Goal: Task Accomplishment & Management: Manage account settings

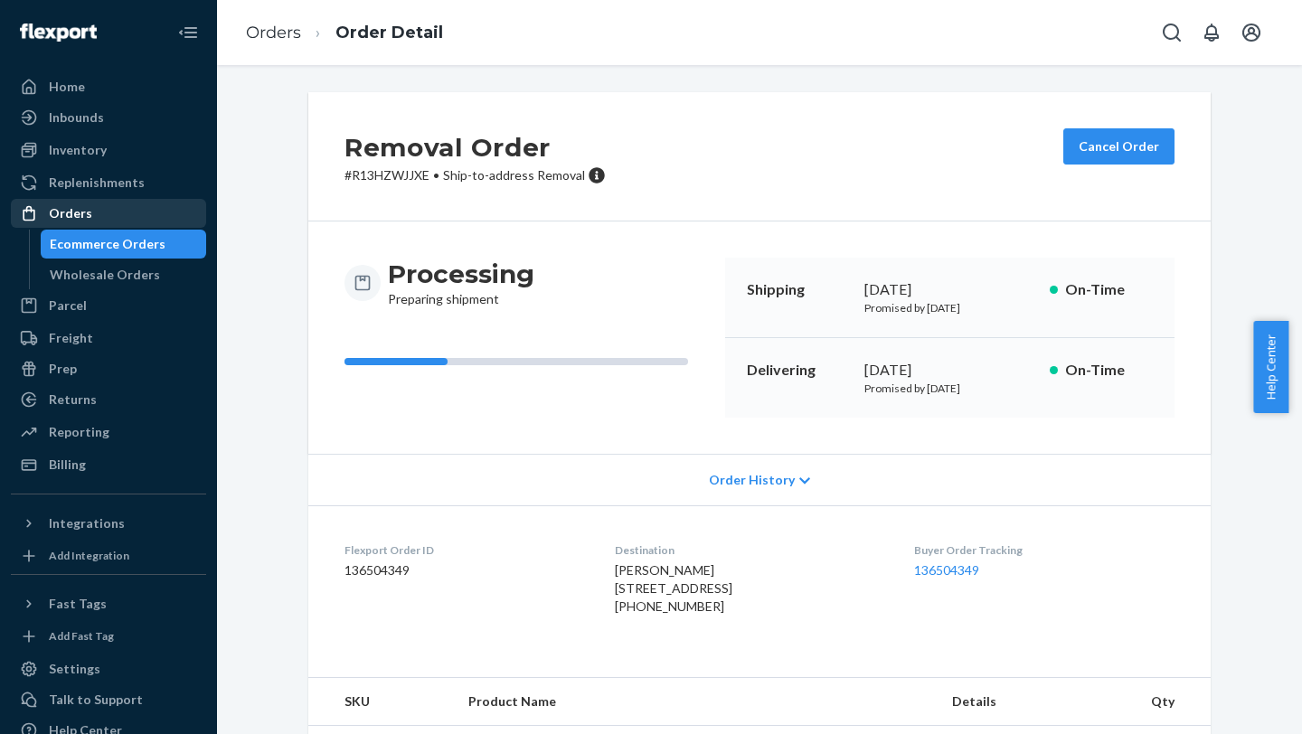
click at [108, 215] on div "Orders" at bounding box center [109, 213] width 192 height 25
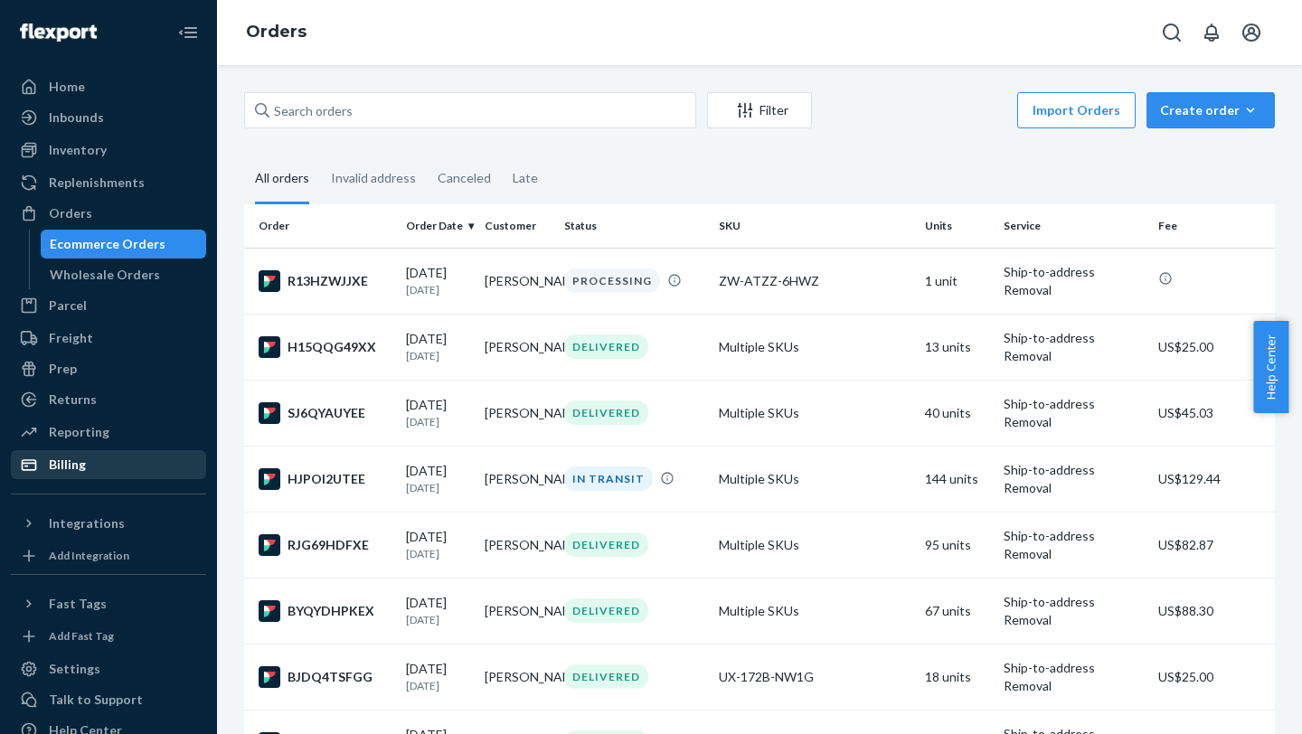
click at [112, 465] on div "Billing" at bounding box center [109, 464] width 192 height 25
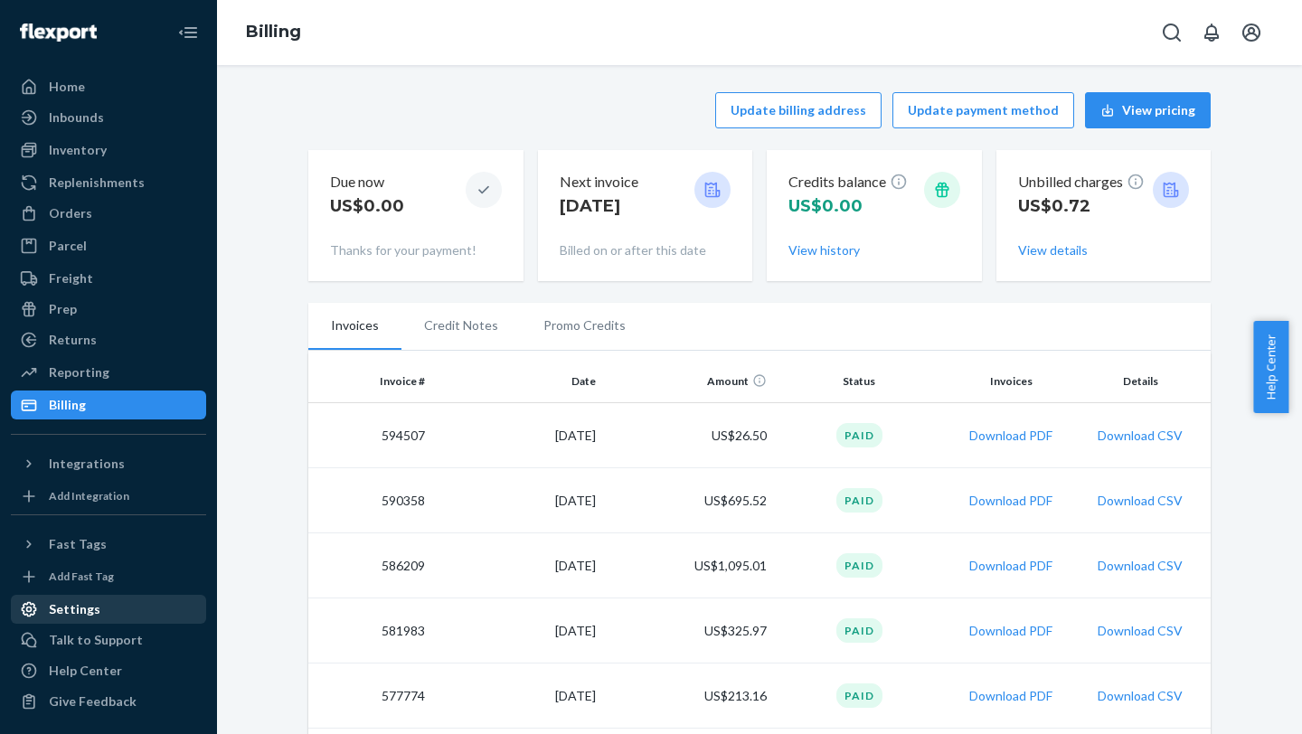
click at [121, 608] on div "Settings" at bounding box center [109, 609] width 192 height 25
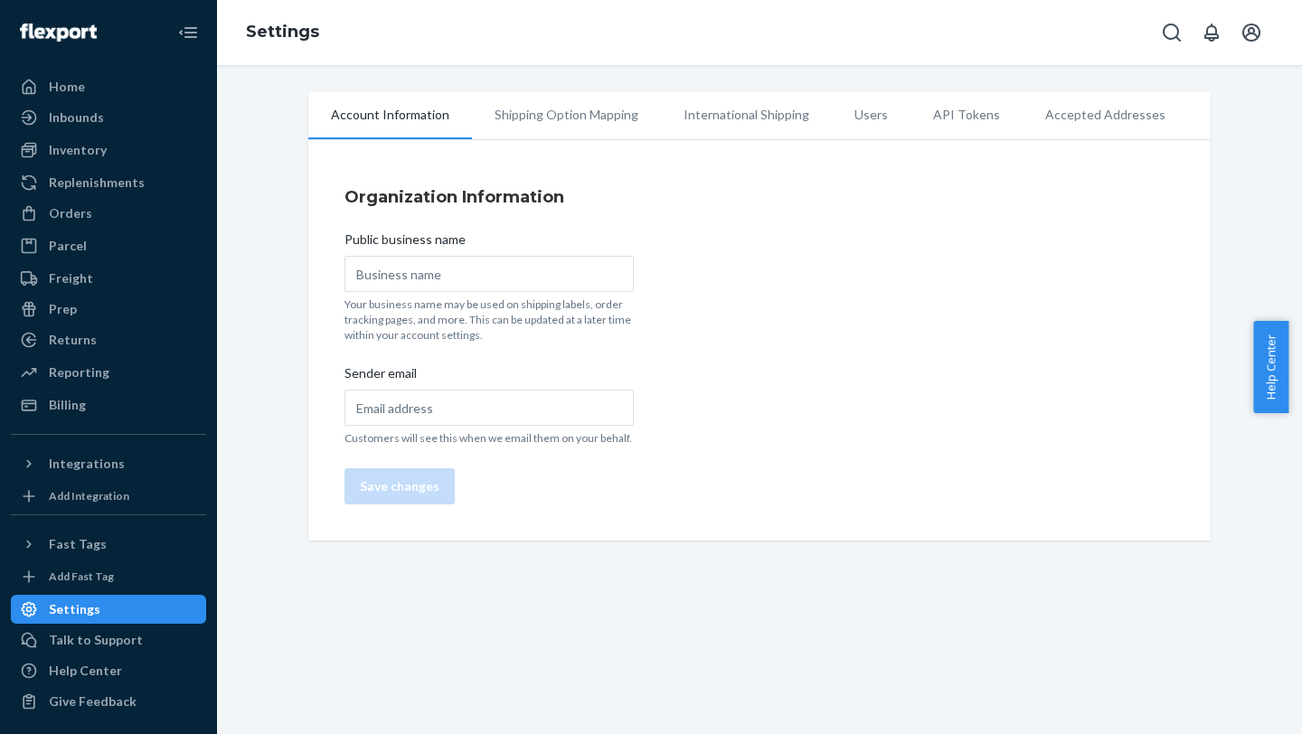
click at [571, 127] on li "Shipping Option Mapping" at bounding box center [566, 114] width 189 height 45
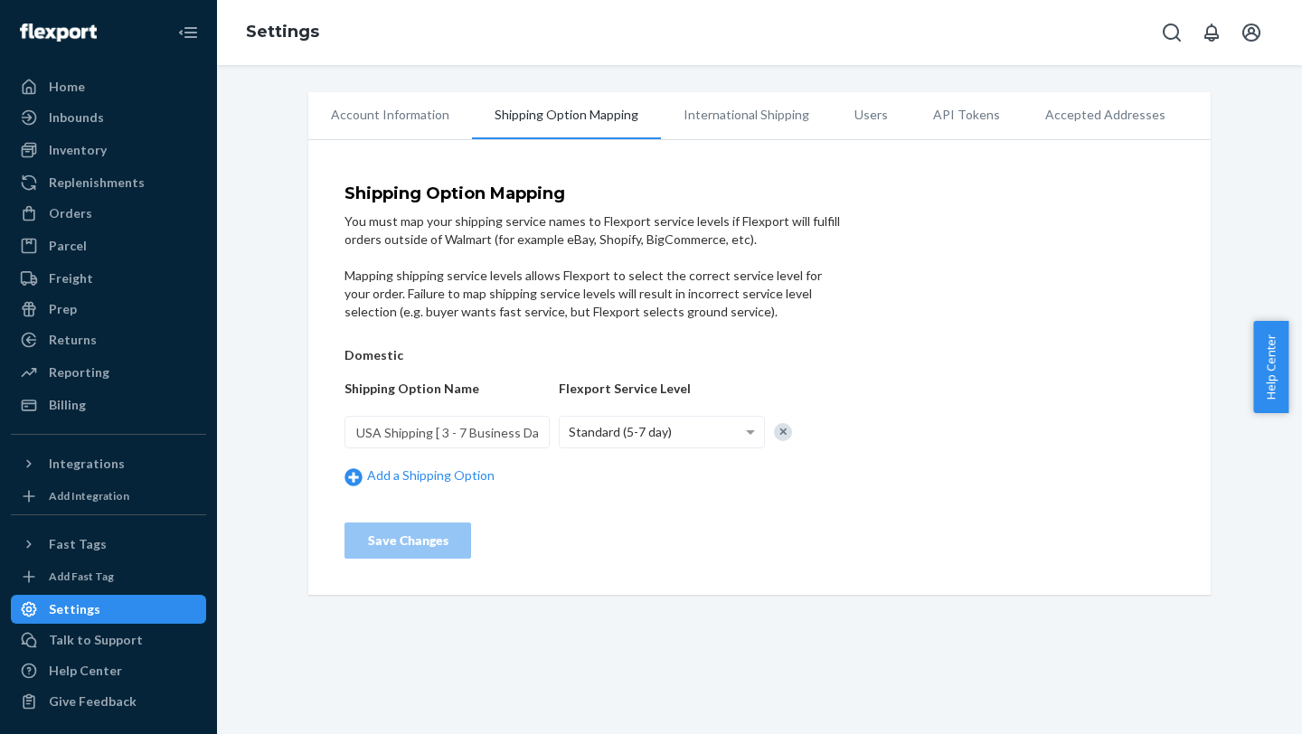
click at [712, 124] on li "International Shipping" at bounding box center [746, 114] width 171 height 45
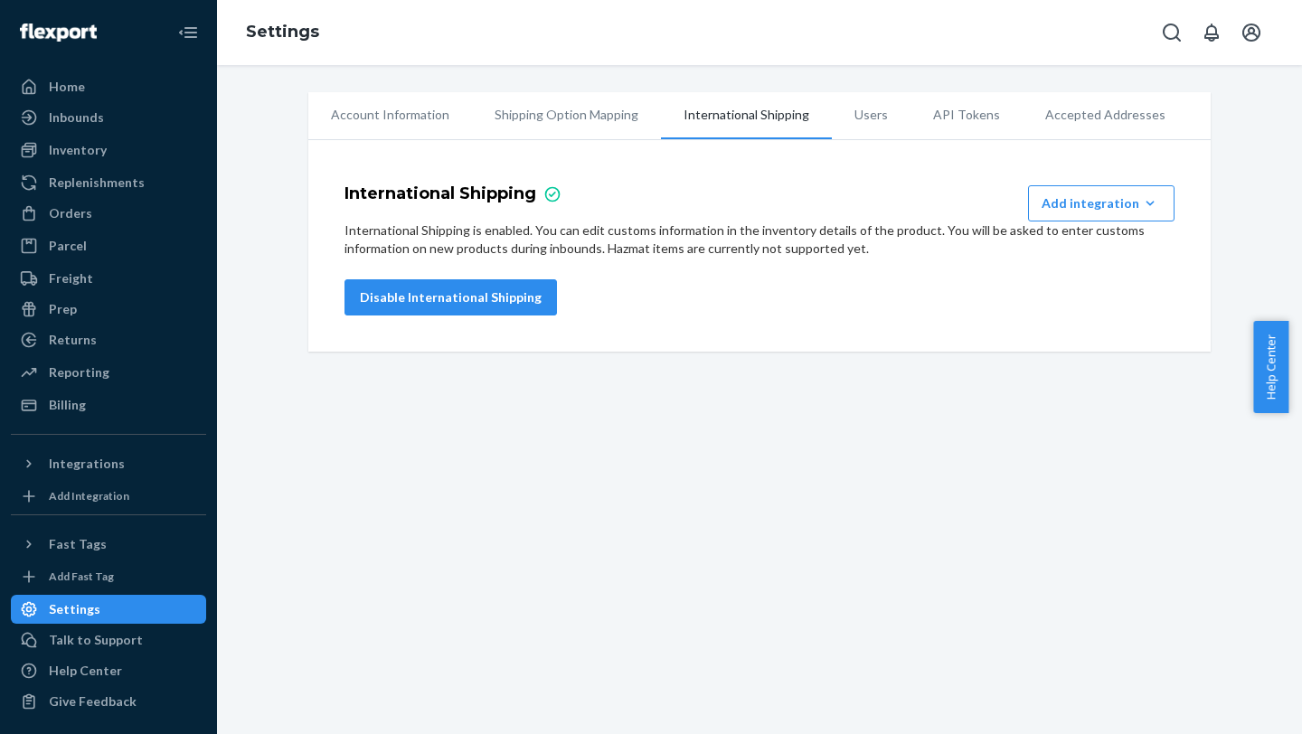
click at [873, 120] on li "Users" at bounding box center [871, 114] width 79 height 45
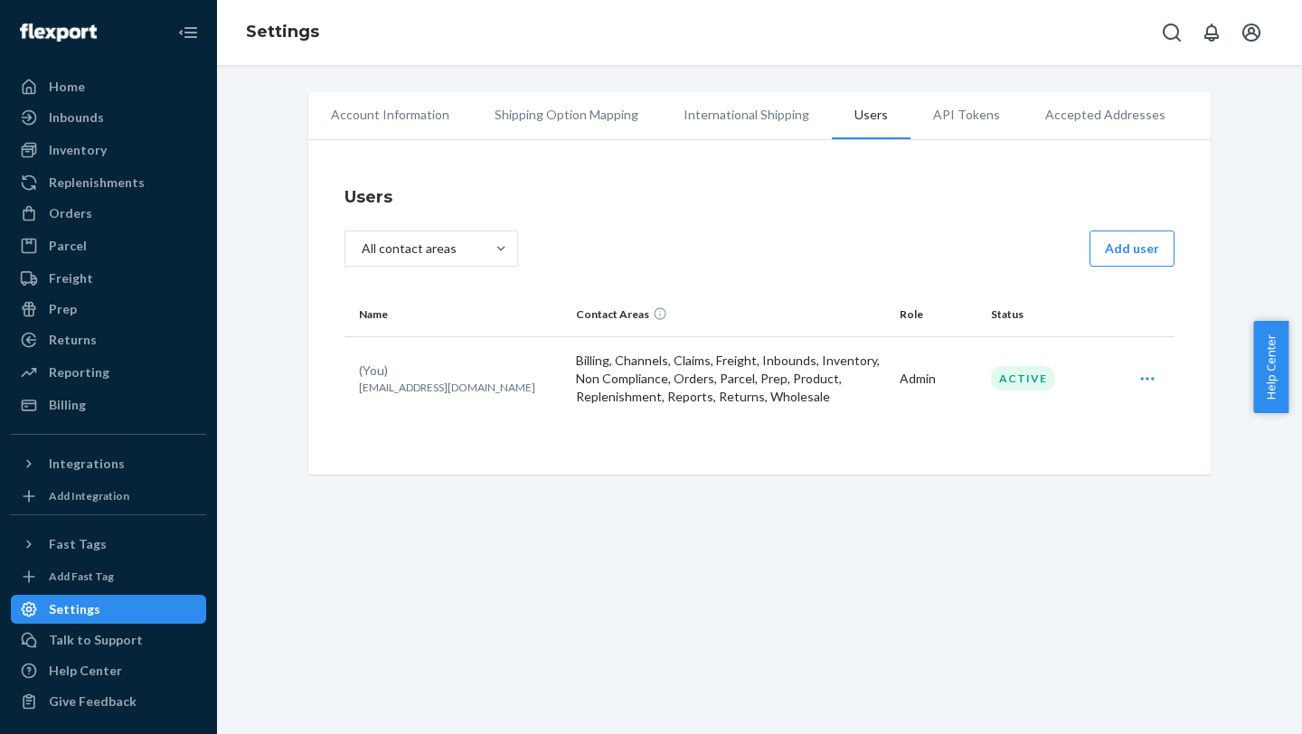
click at [950, 124] on li "API Tokens" at bounding box center [966, 114] width 112 height 45
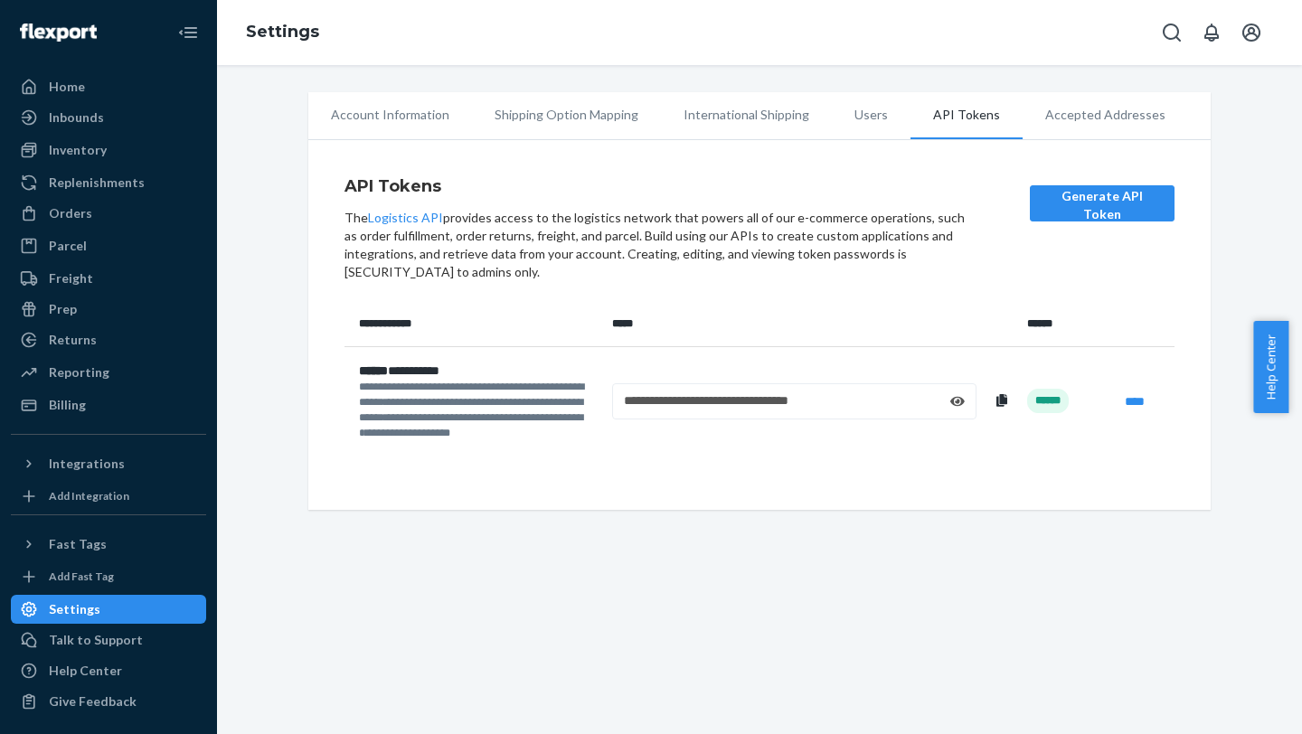
click at [840, 134] on li "Users" at bounding box center [871, 114] width 79 height 45
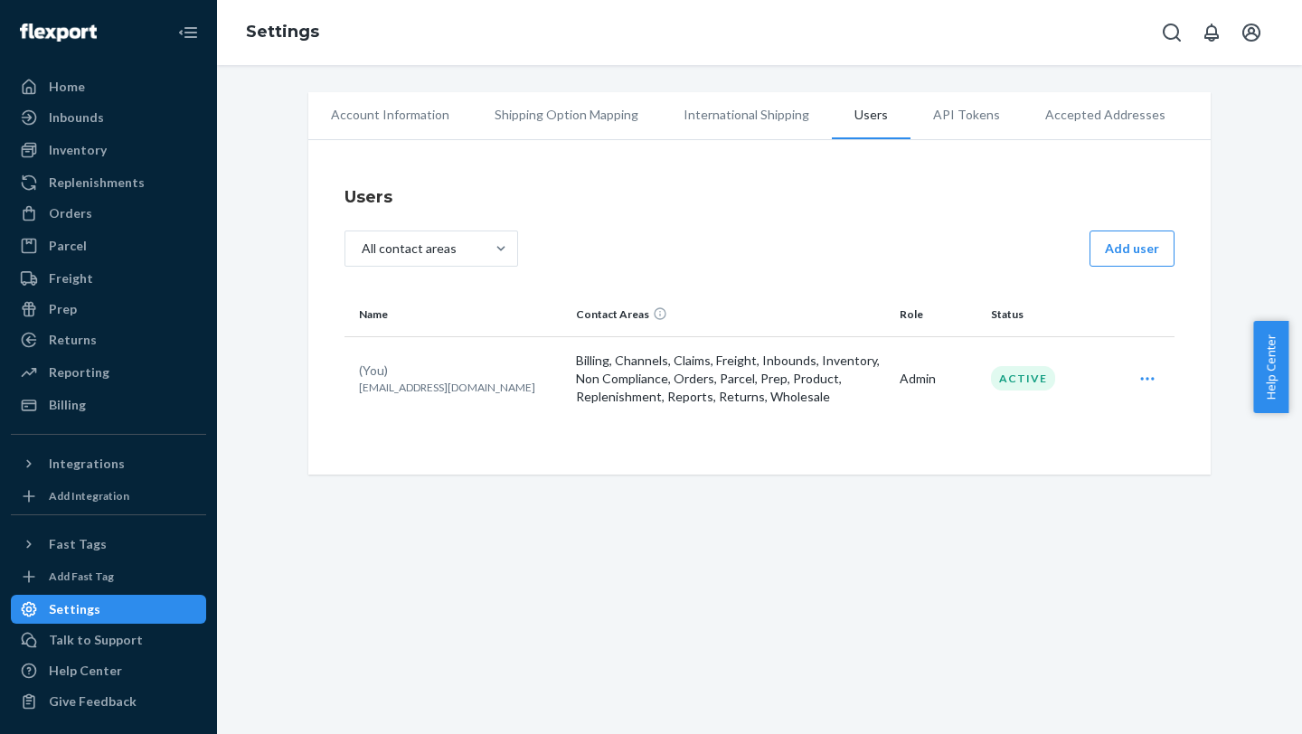
click at [1145, 385] on icon "Open user actions" at bounding box center [1147, 379] width 18 height 18
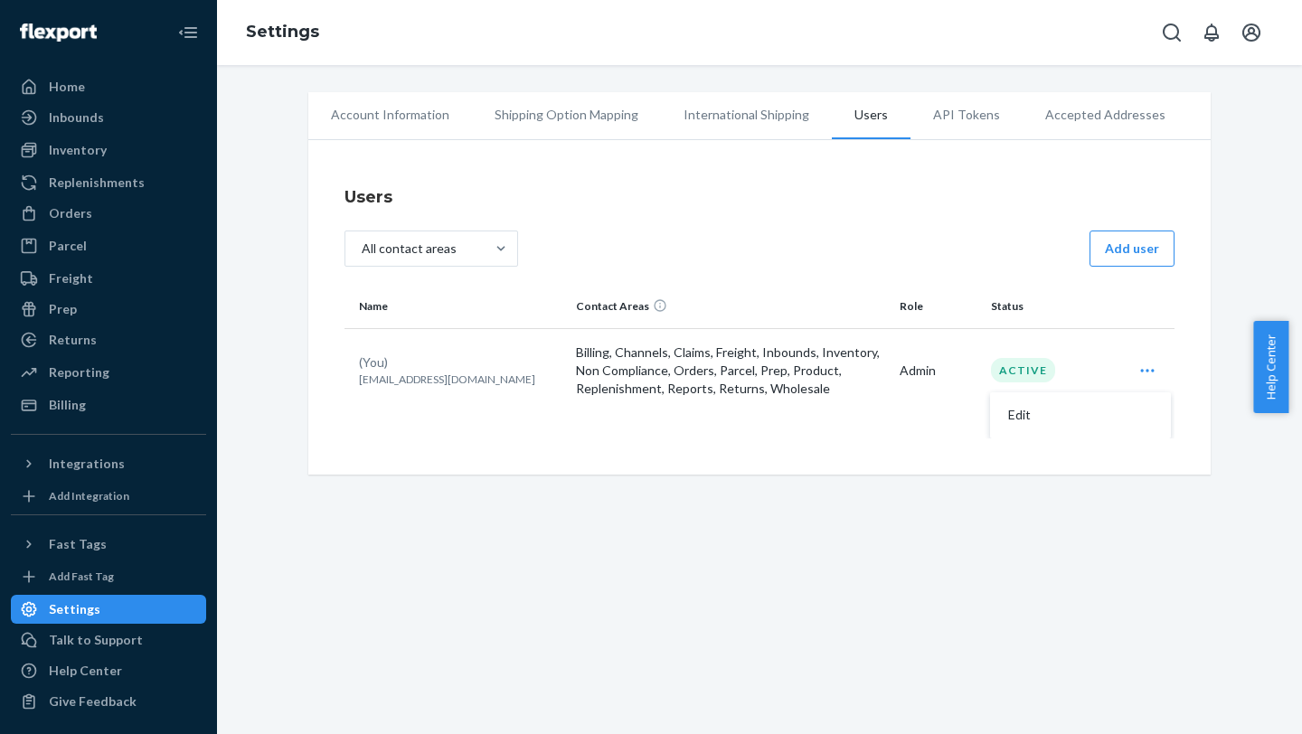
click at [917, 223] on div "Users All contact areas Add user Name Contact Areas Role Status (You) [EMAIL_AD…" at bounding box center [759, 312] width 830 height 275
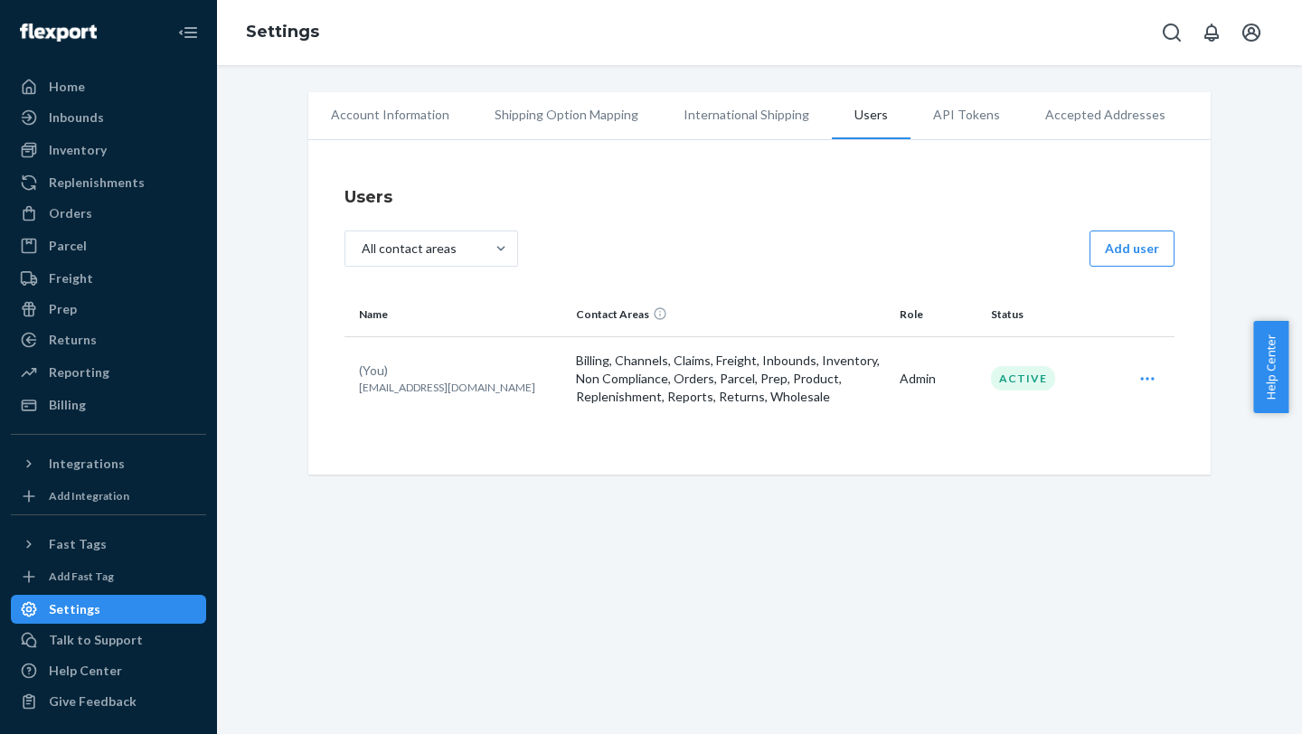
scroll to position [0, 0]
click at [1250, 33] on icon "Open account menu" at bounding box center [1251, 33] width 18 height 18
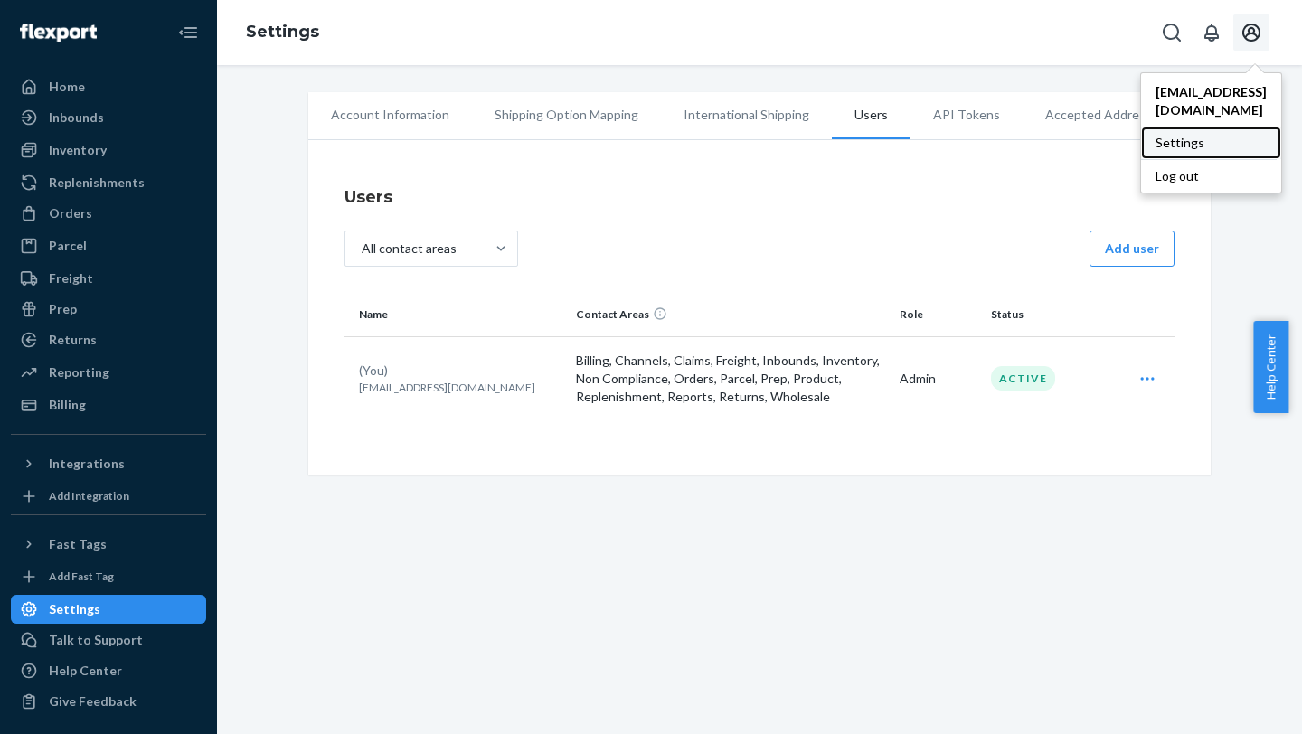
click at [1141, 127] on div "Settings" at bounding box center [1211, 143] width 140 height 33
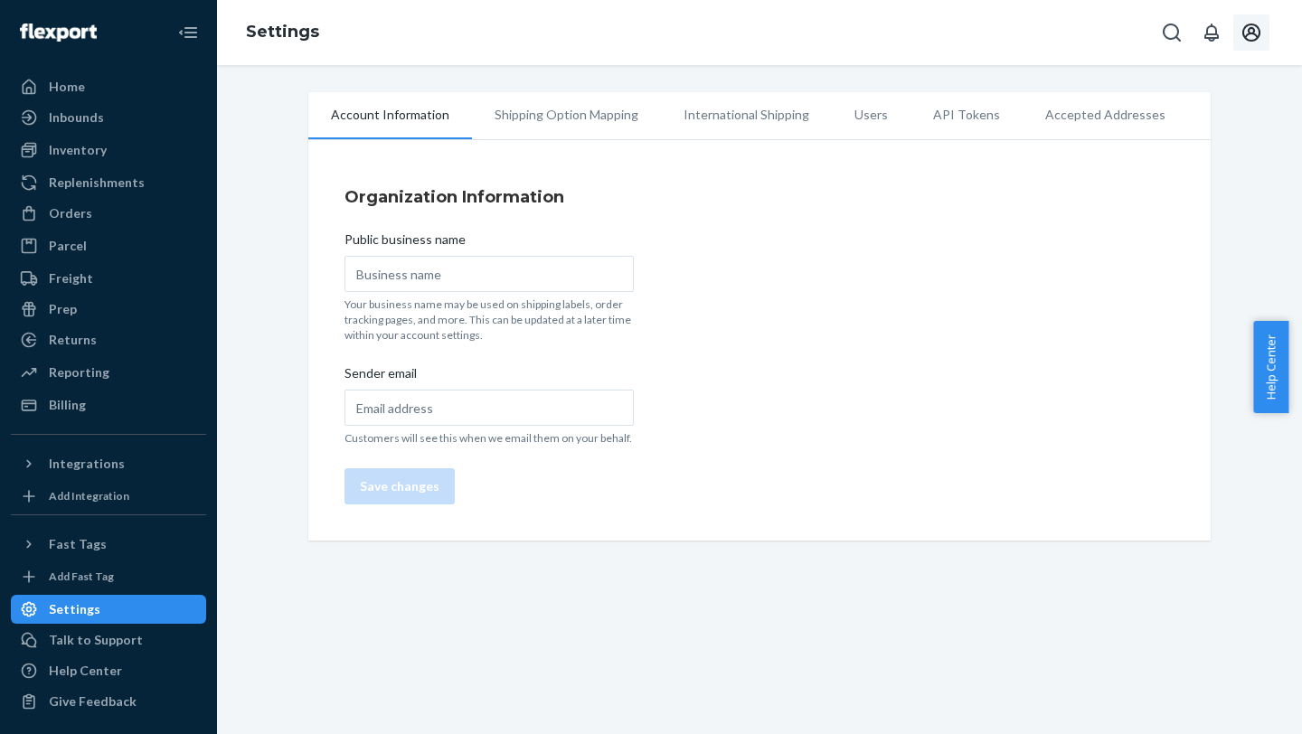
click at [835, 212] on div "Organization Information Public business name Your business name may be used on…" at bounding box center [759, 345] width 902 height 392
click at [108, 83] on div "Home" at bounding box center [109, 86] width 192 height 25
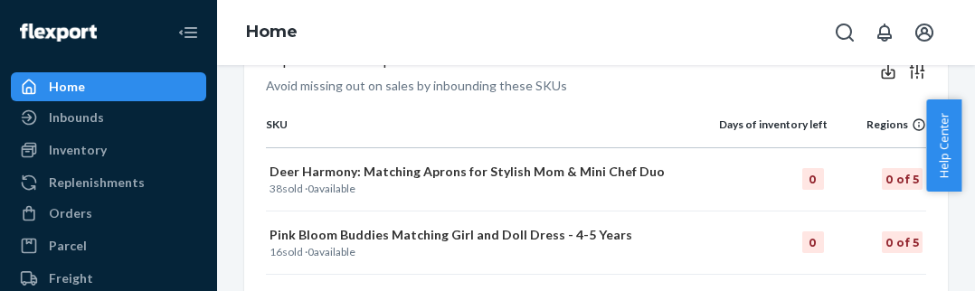
scroll to position [907, 0]
